Goal: Find specific page/section: Find specific page/section

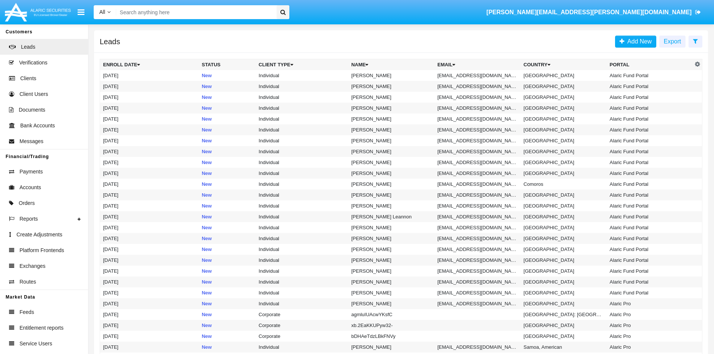
click at [229, 16] on input "Search" at bounding box center [195, 12] width 158 height 14
paste input "fp117t"
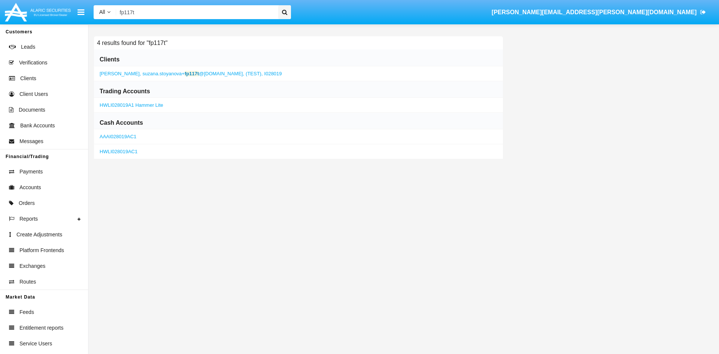
click at [161, 73] on span "suzana.stoyanova+ fp117t @[DOMAIN_NAME]," at bounding box center [194, 74] width 102 height 6
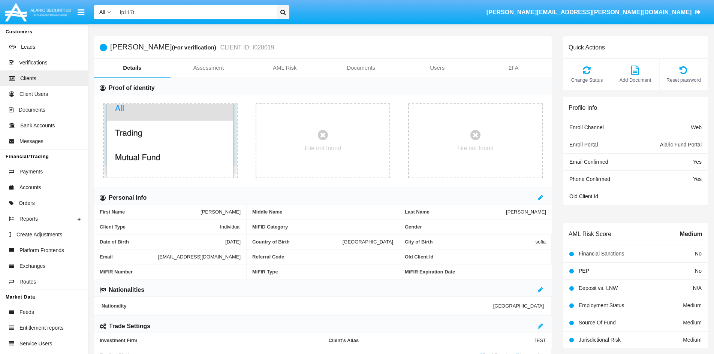
click at [131, 70] on link "Details" at bounding box center [132, 68] width 76 height 18
click at [144, 14] on input "fp117t" at bounding box center [195, 12] width 158 height 14
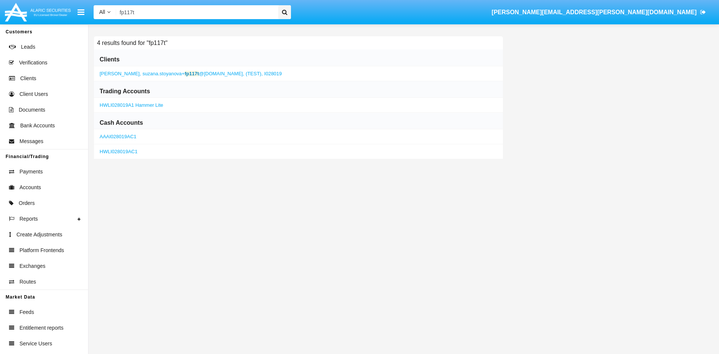
click at [127, 153] on link "HWLI028019AC1" at bounding box center [119, 152] width 38 height 6
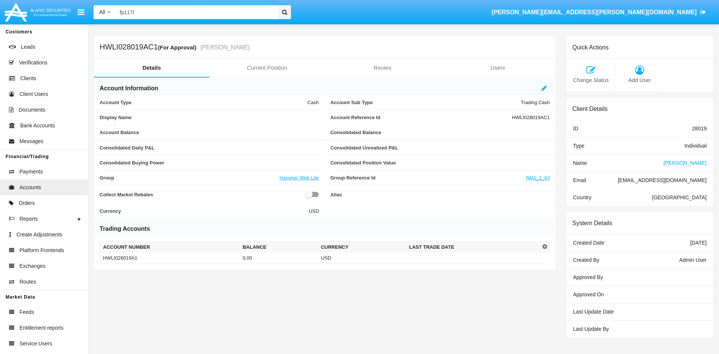
click at [686, 166] on span "[PERSON_NAME]" at bounding box center [685, 163] width 43 height 6
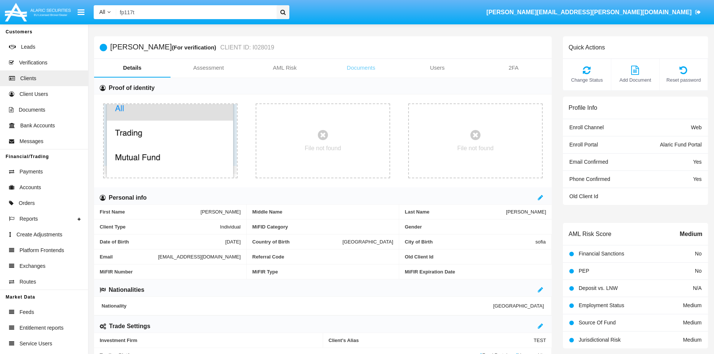
click at [358, 68] on link "Documents" at bounding box center [361, 68] width 76 height 18
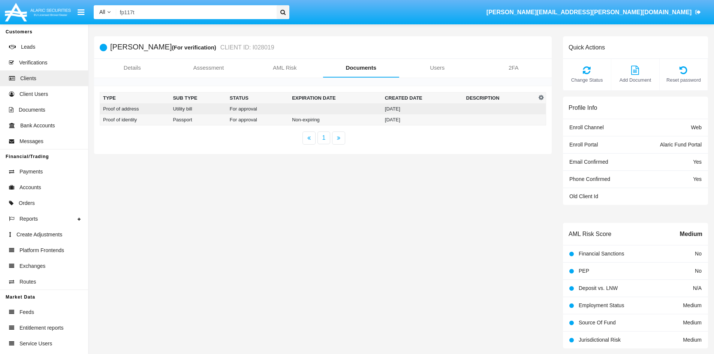
click at [256, 109] on td "For approval" at bounding box center [258, 108] width 62 height 11
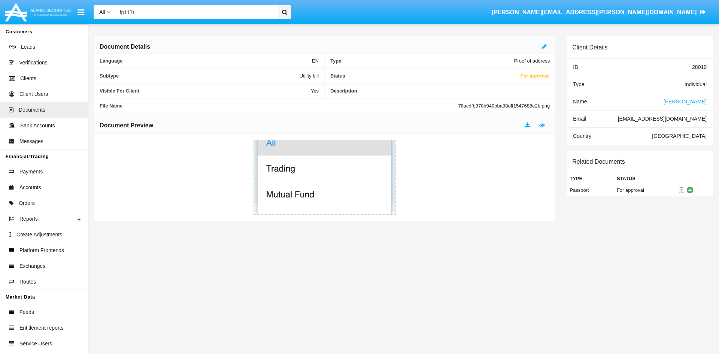
click at [134, 13] on input "fp117t" at bounding box center [196, 12] width 160 height 14
drag, startPoint x: 146, startPoint y: 15, endPoint x: 133, endPoint y: 13, distance: 13.6
click at [132, 13] on input "fp117t" at bounding box center [196, 12] width 160 height 14
click at [133, 13] on input "fp117t" at bounding box center [196, 12] width 160 height 14
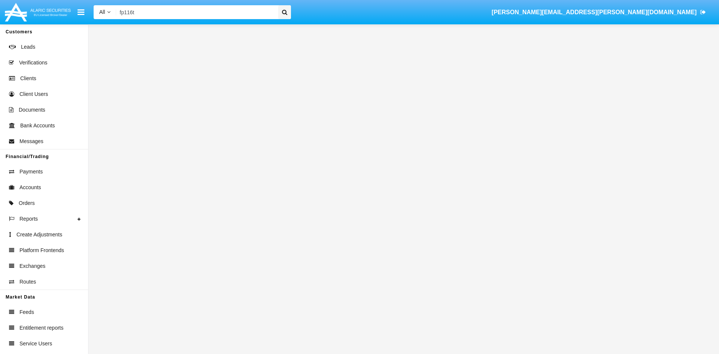
type input "fp116t"
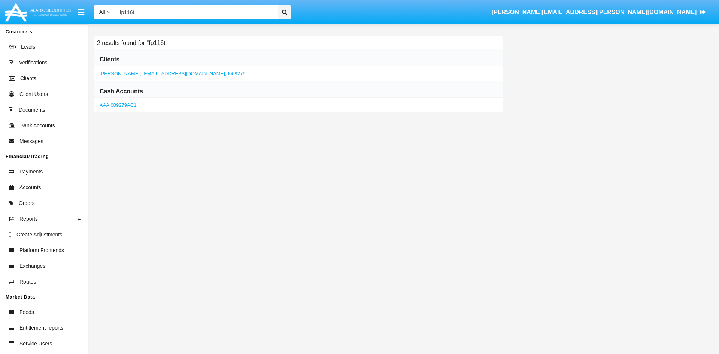
click at [148, 72] on span "[EMAIL_ADDRESS][DOMAIN_NAME]," at bounding box center [185, 74] width 84 height 6
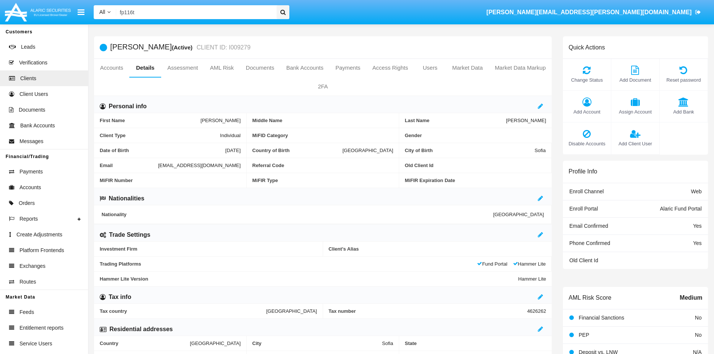
drag, startPoint x: 137, startPoint y: 11, endPoint x: 350, endPoint y: 101, distance: 230.5
click at [152, 16] on input "fp116t" at bounding box center [195, 12] width 158 height 14
click at [114, 66] on link "Accounts" at bounding box center [111, 68] width 35 height 18
click at [118, 70] on link "Accounts" at bounding box center [111, 68] width 35 height 18
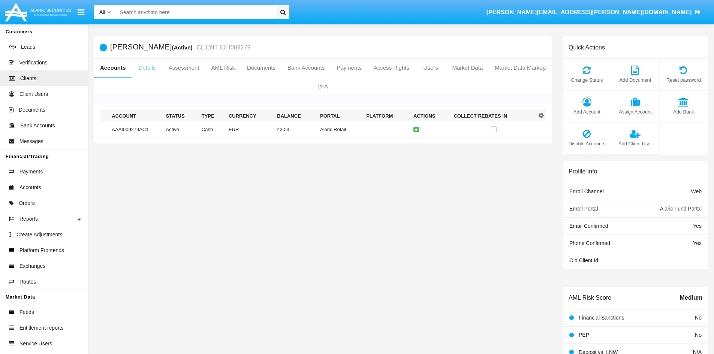
click at [151, 69] on link "Details" at bounding box center [147, 68] width 31 height 18
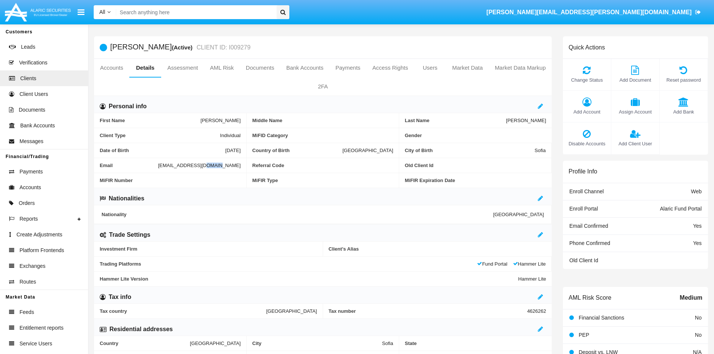
drag, startPoint x: 196, startPoint y: 167, endPoint x: 182, endPoint y: 166, distance: 13.6
click at [182, 166] on span "[EMAIL_ADDRESS][DOMAIN_NAME]" at bounding box center [199, 166] width 82 height 6
copy span "fp11t"
click at [164, 13] on input "Search" at bounding box center [195, 12] width 158 height 14
paste input "fp11t"
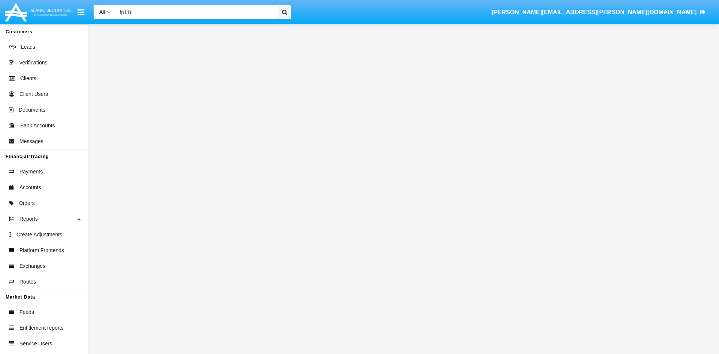
click at [130, 12] on input "fp11t" at bounding box center [196, 12] width 160 height 14
type input "fp116t"
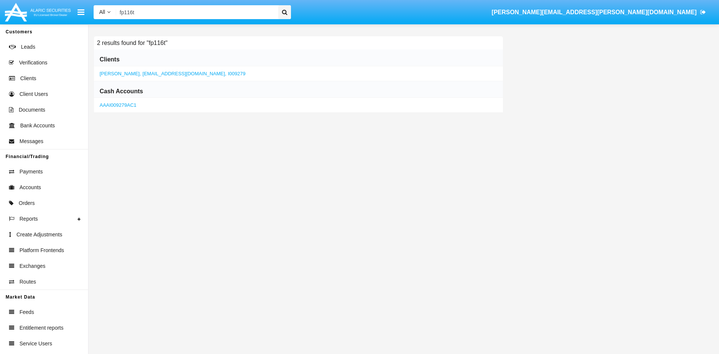
click at [143, 74] on span "[EMAIL_ADDRESS][DOMAIN_NAME]," at bounding box center [185, 74] width 84 height 6
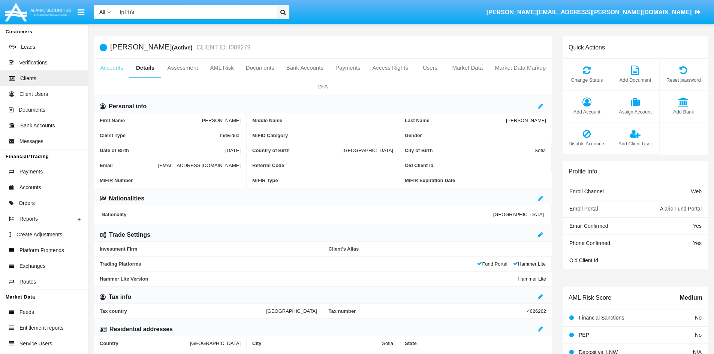
click at [113, 63] on link "Accounts" at bounding box center [111, 68] width 35 height 18
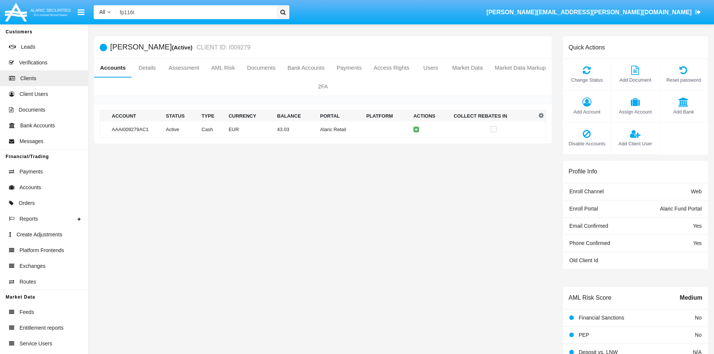
drag, startPoint x: 232, startPoint y: 263, endPoint x: 224, endPoint y: 246, distance: 19.3
click at [232, 263] on div "Bette Davis (Active) CLIENT ID: I009279 Accounts Details Assessment AML Risk Do…" at bounding box center [322, 224] width 469 height 376
click at [159, 6] on input "Search" at bounding box center [195, 12] width 158 height 14
paste input "[EMAIL_ADDRESS][DOMAIN_NAME]"
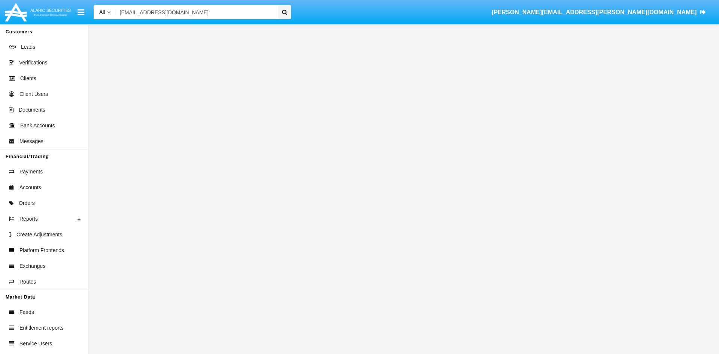
drag, startPoint x: 163, startPoint y: 12, endPoint x: 93, endPoint y: 6, distance: 69.5
click at [93, 6] on div "All All Name Email Account suzana.stoyanova+fp116t@alaricsecurities.com" at bounding box center [192, 12] width 209 height 14
type input "fp116t@alaricsecurities.com"
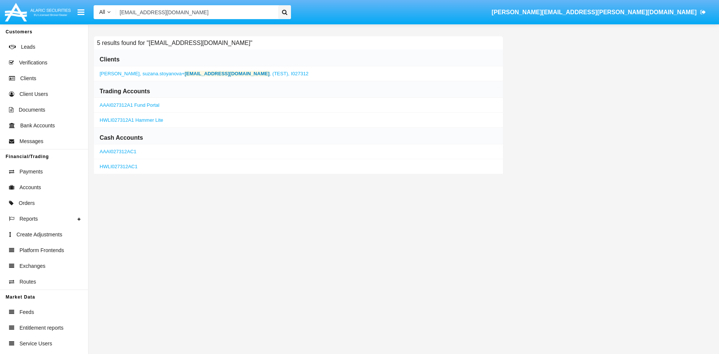
click at [151, 74] on span "suzana.stoyanova+ fp116t@alaricsecurities.com ," at bounding box center [207, 74] width 129 height 6
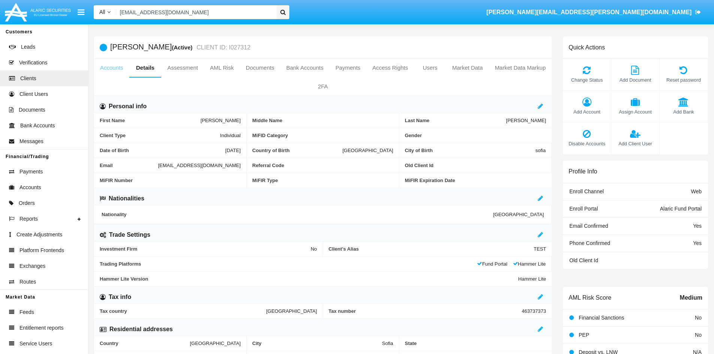
click at [112, 70] on link "Accounts" at bounding box center [111, 68] width 35 height 18
